Goal: Participate in discussion

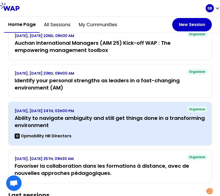
scroll to position [105, 0]
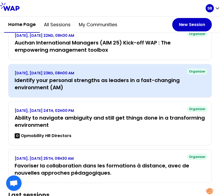
click at [132, 88] on h3 "Identify your personal strengths as leaders in a fast-changing environment (AM)" at bounding box center [110, 84] width 191 height 14
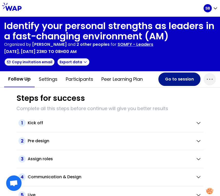
click at [176, 79] on button "Go to session" at bounding box center [180, 78] width 42 height 13
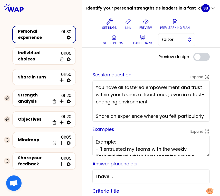
click at [185, 39] on button "Editor" at bounding box center [176, 39] width 37 height 13
click at [178, 59] on span "Facilitator" at bounding box center [180, 61] width 22 height 6
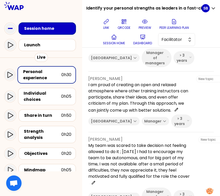
scroll to position [526, 0]
